Goal: Information Seeking & Learning: Learn about a topic

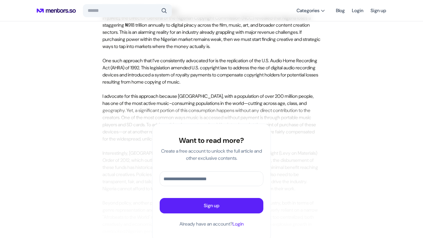
scroll to position [1229, 0]
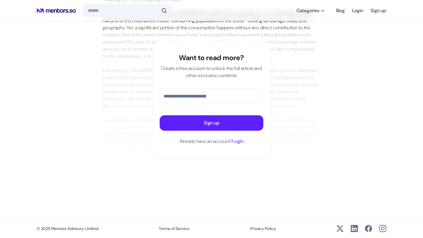
click at [121, 151] on div at bounding box center [212, 91] width 218 height 138
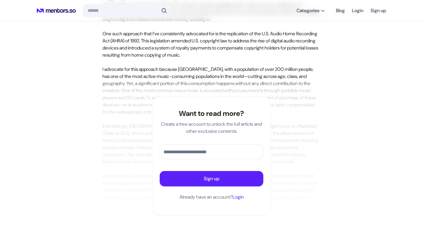
scroll to position [1155, 0]
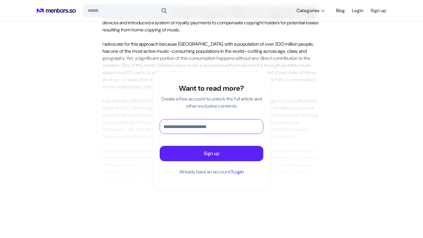
click at [171, 134] on input "text" at bounding box center [211, 127] width 103 height 14
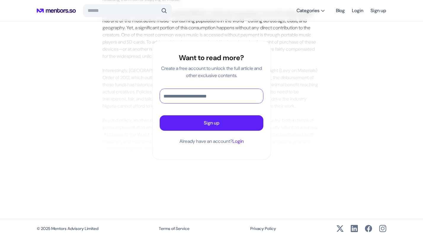
scroll to position [1229, 0]
click at [197, 94] on input "**********" at bounding box center [211, 96] width 103 height 14
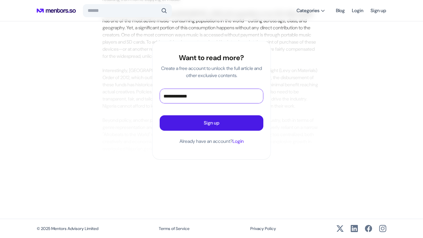
type input "**********"
click at [208, 122] on p "Sign up" at bounding box center [212, 123] width 16 height 7
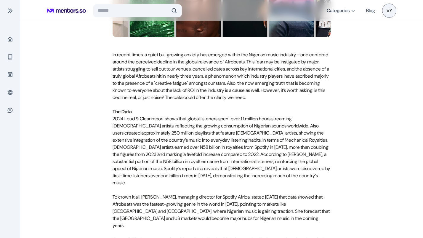
scroll to position [298, 0]
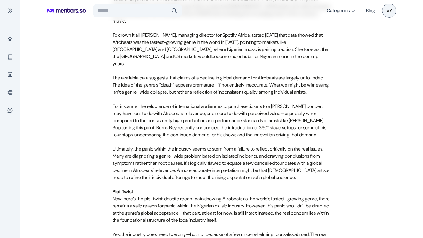
scroll to position [459, 0]
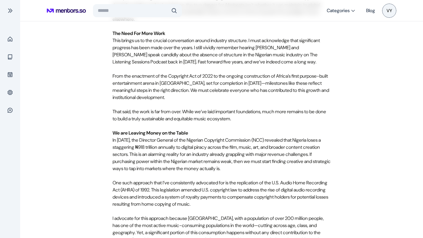
scroll to position [993, 0]
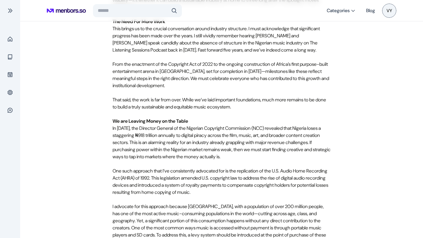
click at [103, 126] on div "Home Blog Rumours of The Imminent Death of Afrobeats' Global Relevance and How …" at bounding box center [222, 28] width 350 height 2043
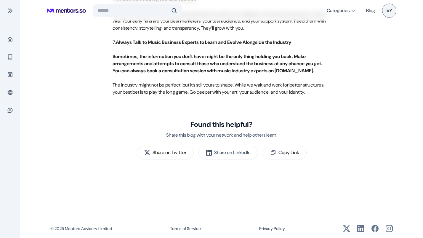
scroll to position [1883, 0]
click at [13, 38] on div "Home" at bounding box center [10, 39] width 13 height 14
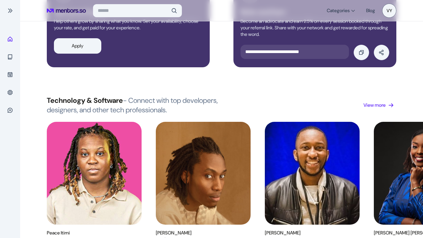
scroll to position [477, 0]
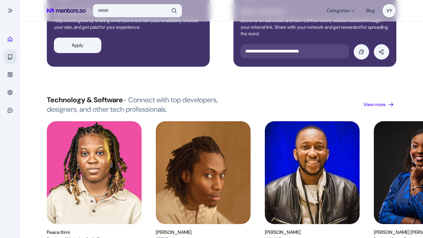
click at [8, 55] on span at bounding box center [10, 57] width 6 height 6
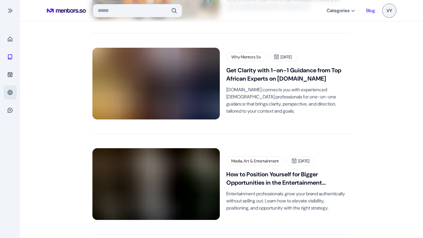
scroll to position [520, 0]
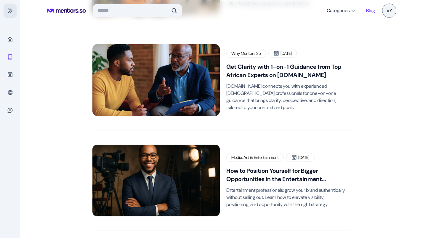
click at [9, 8] on span at bounding box center [10, 11] width 6 height 6
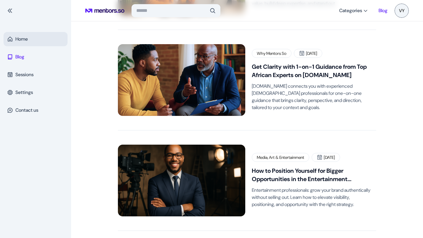
click at [19, 38] on p "Home" at bounding box center [21, 39] width 12 height 7
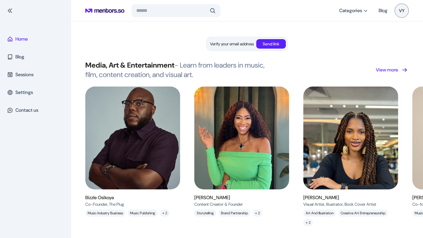
click at [389, 70] on p "View more" at bounding box center [387, 69] width 22 height 7
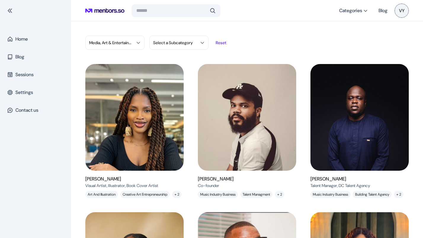
click at [154, 99] on img at bounding box center [134, 118] width 111 height 120
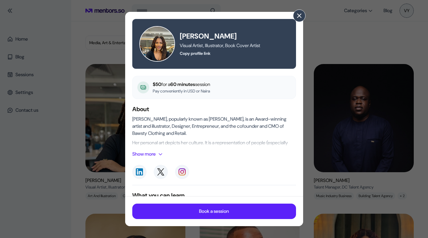
click at [295, 18] on button at bounding box center [299, 15] width 12 height 12
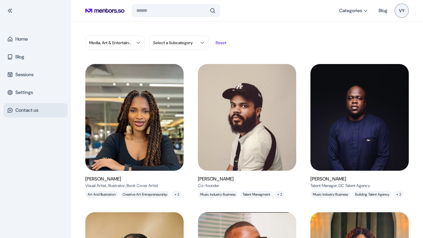
click at [27, 108] on p "Contact us" at bounding box center [26, 110] width 23 height 7
click at [359, 15] on button "Categories" at bounding box center [354, 10] width 36 height 11
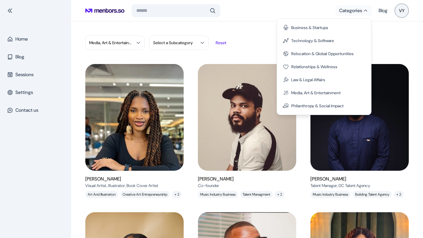
click at [397, 10] on span "VY" at bounding box center [402, 11] width 14 height 14
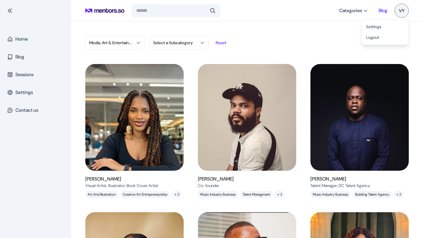
click at [380, 10] on link "Blog" at bounding box center [383, 10] width 9 height 11
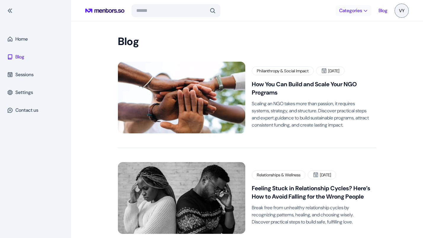
click at [359, 11] on span "Categories" at bounding box center [351, 11] width 23 height 6
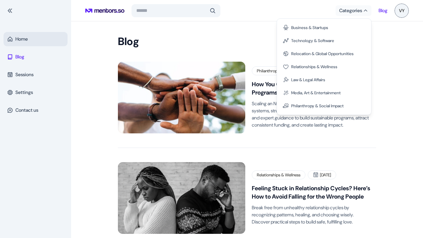
click at [17, 39] on p "Home" at bounding box center [21, 39] width 12 height 7
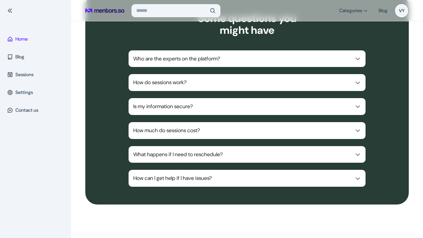
scroll to position [1613, 0]
